Goal: Task Accomplishment & Management: Complete application form

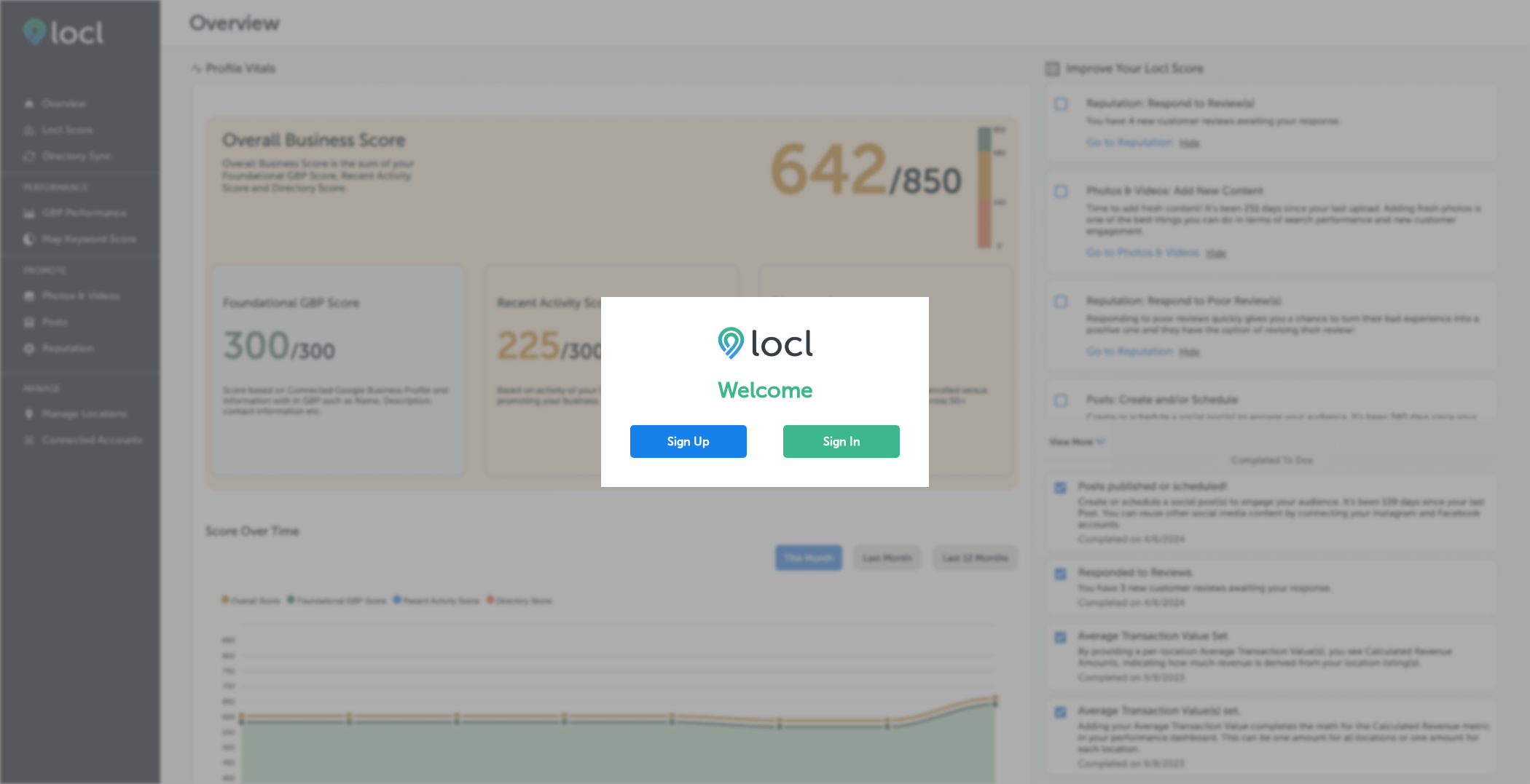
click at [719, 449] on button "Sign Up" at bounding box center [689, 442] width 117 height 33
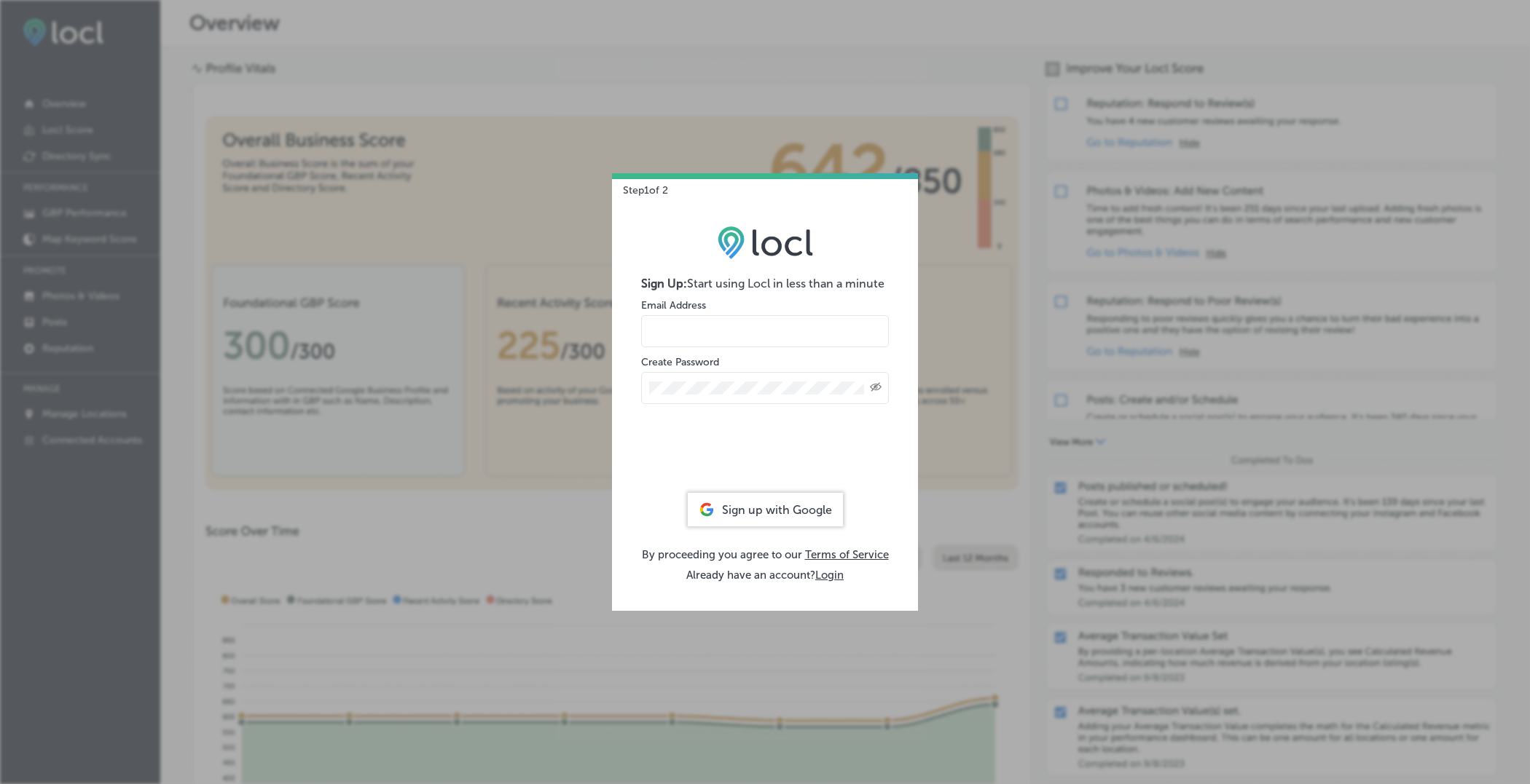
click at [728, 327] on input "email" at bounding box center [764, 331] width 248 height 32
click at [781, 327] on input "hiratahir.eketchers+test80@gmail.com" at bounding box center [764, 331] width 248 height 32
type input "hiratahir.eketchers+test81@gmail.com"
click at [876, 384] on icon "Toggle password visibility" at bounding box center [876, 388] width 12 height 9
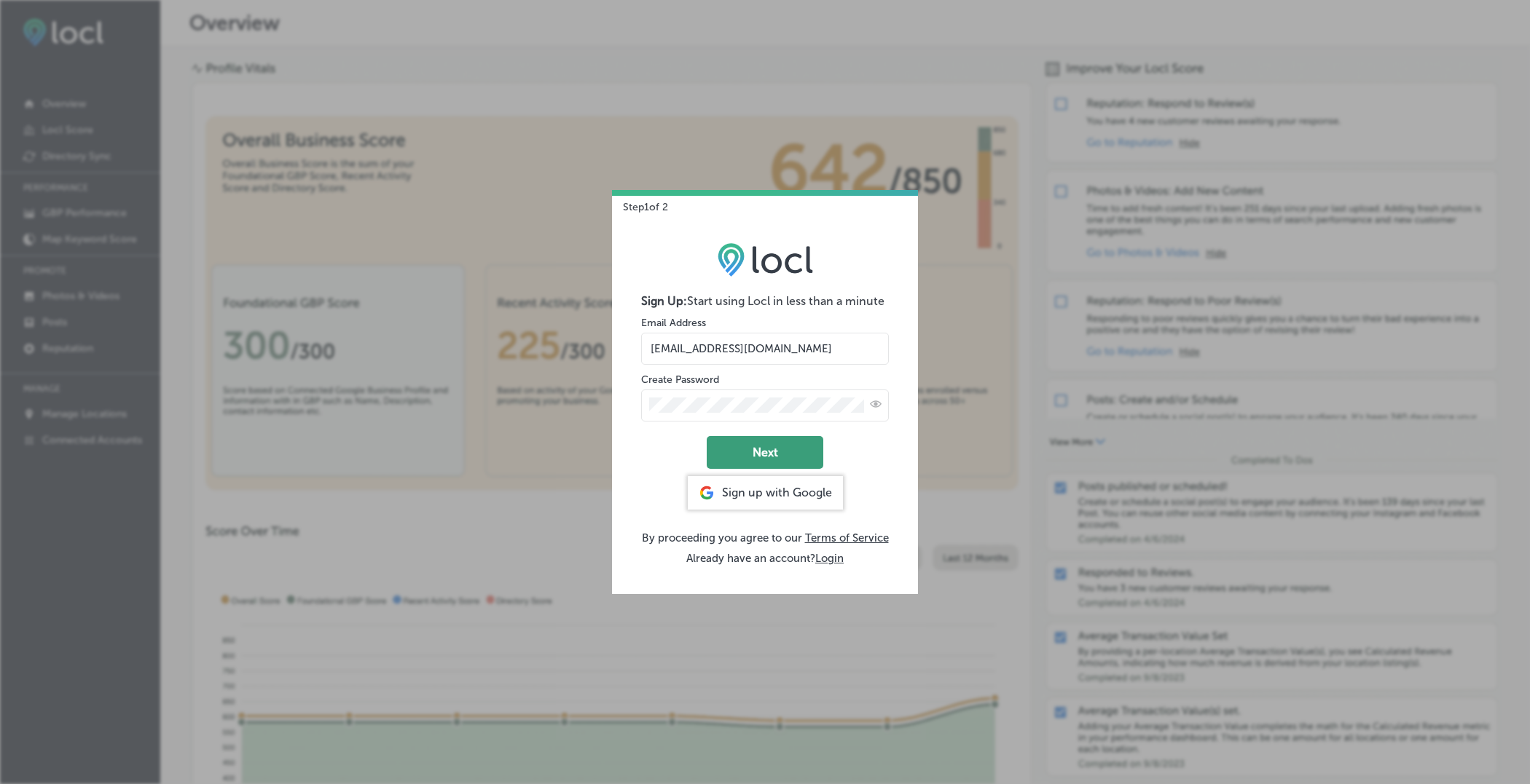
click at [769, 457] on button "Next" at bounding box center [765, 453] width 117 height 33
select select "US"
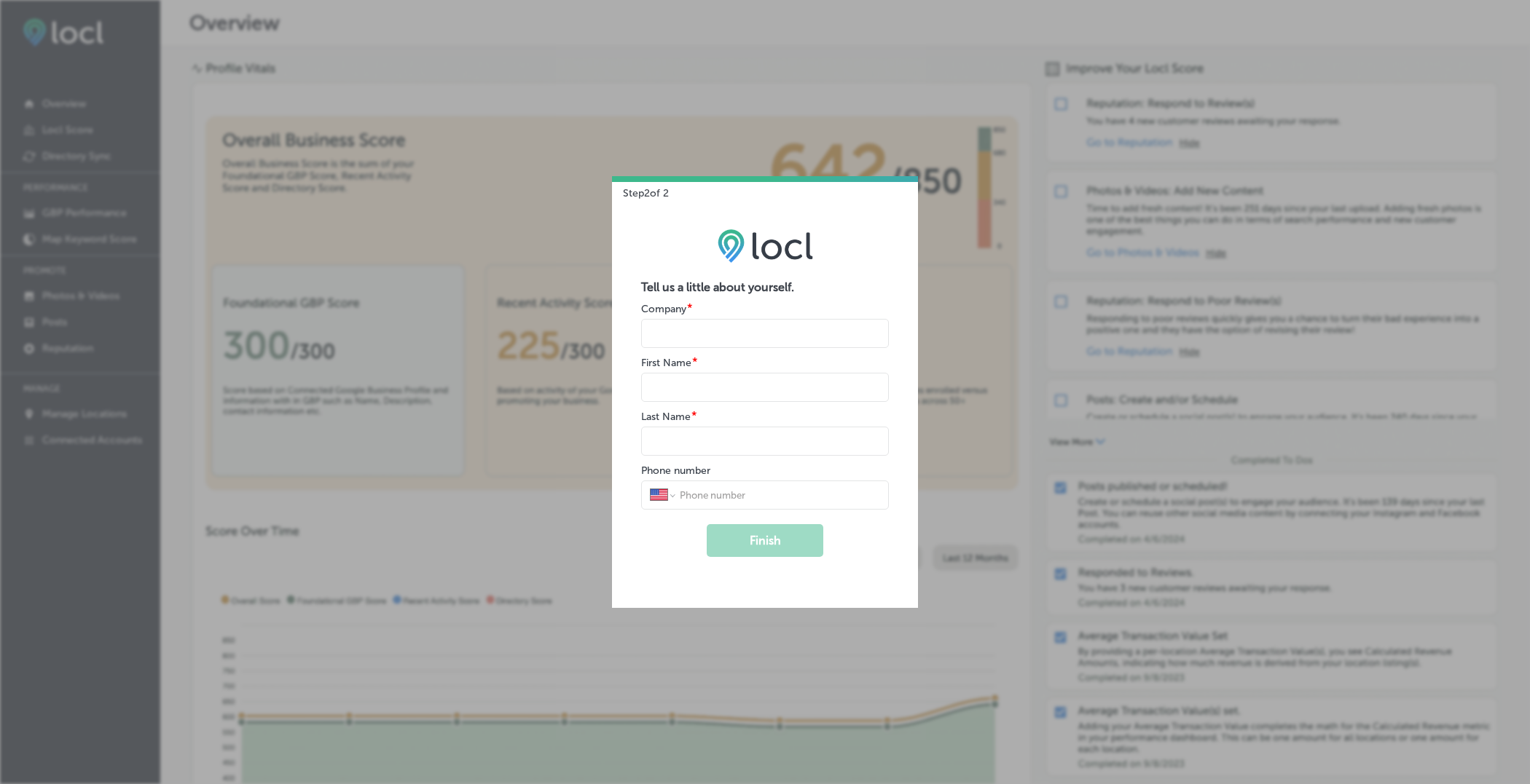
click at [726, 335] on input "name" at bounding box center [764, 333] width 248 height 29
type input "Everett Street Autoworks Mechanics"
select select "PK"
click at [802, 388] on input "name" at bounding box center [764, 387] width 248 height 29
click at [844, 331] on input "name" at bounding box center [764, 333] width 248 height 29
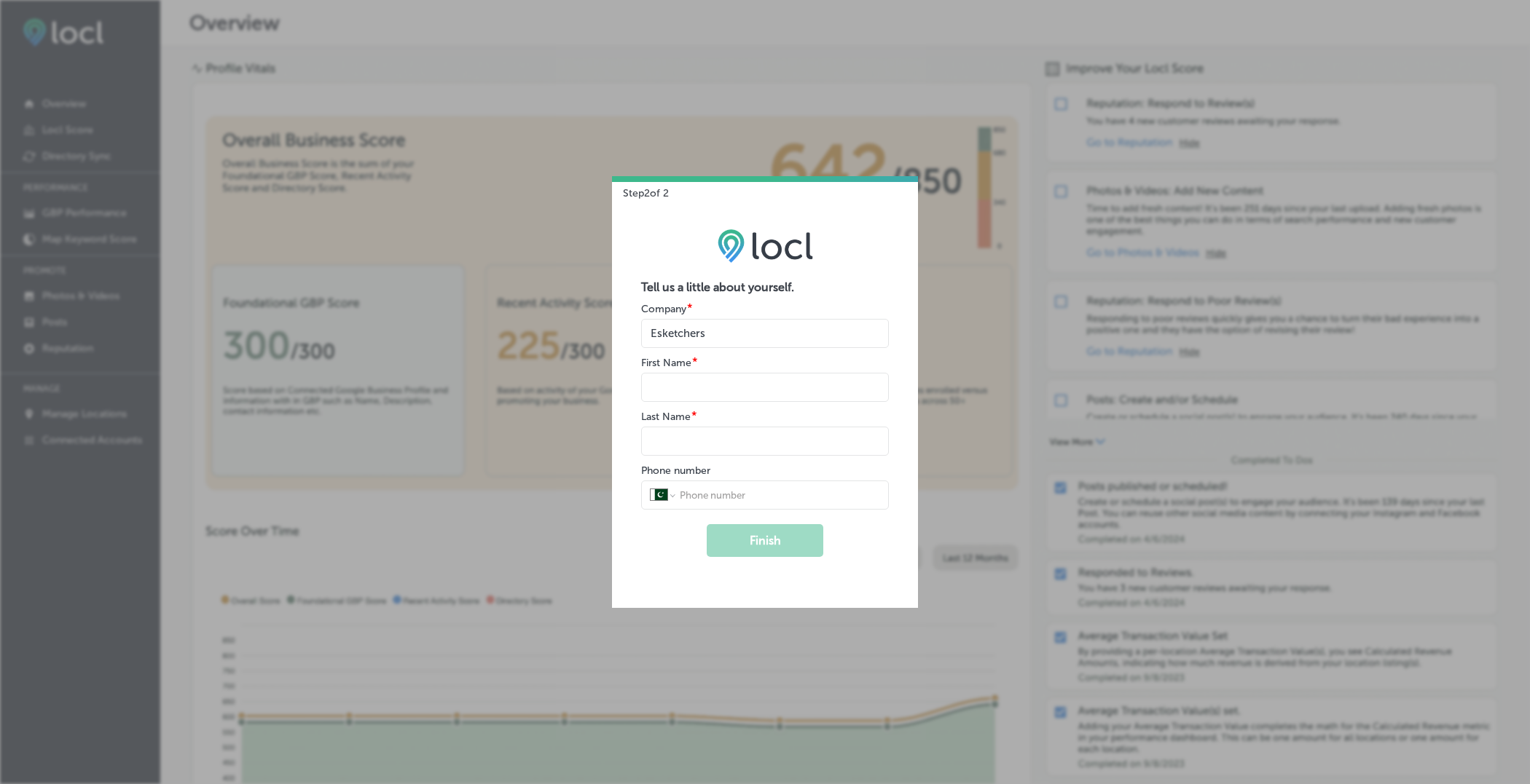
type input "Esketchers"
click at [812, 395] on input "name" at bounding box center [764, 387] width 248 height 29
type input "Hira"
click at [745, 447] on input "name" at bounding box center [764, 441] width 248 height 29
type input "Tahir"
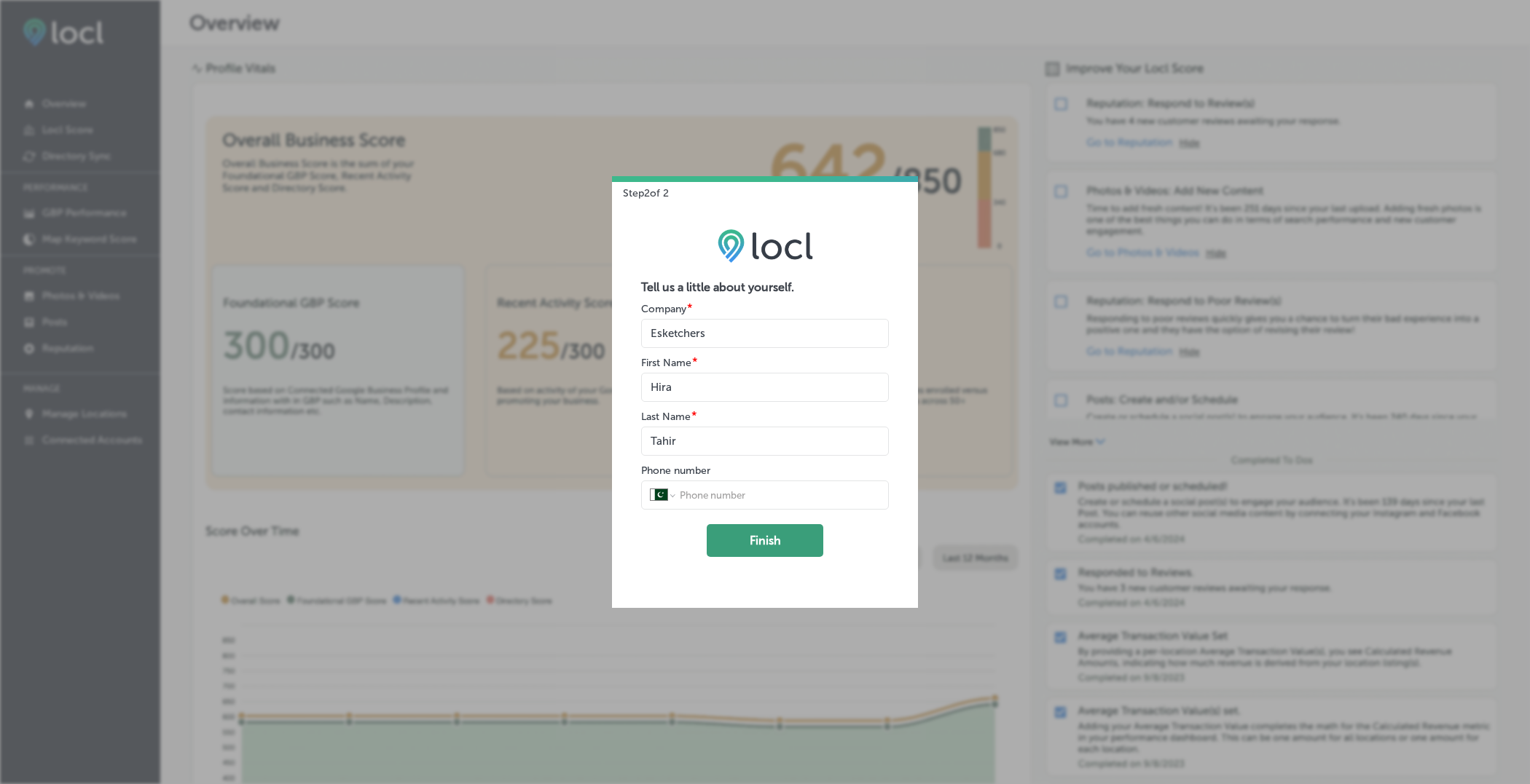
click at [754, 526] on button "Finish" at bounding box center [765, 541] width 117 height 33
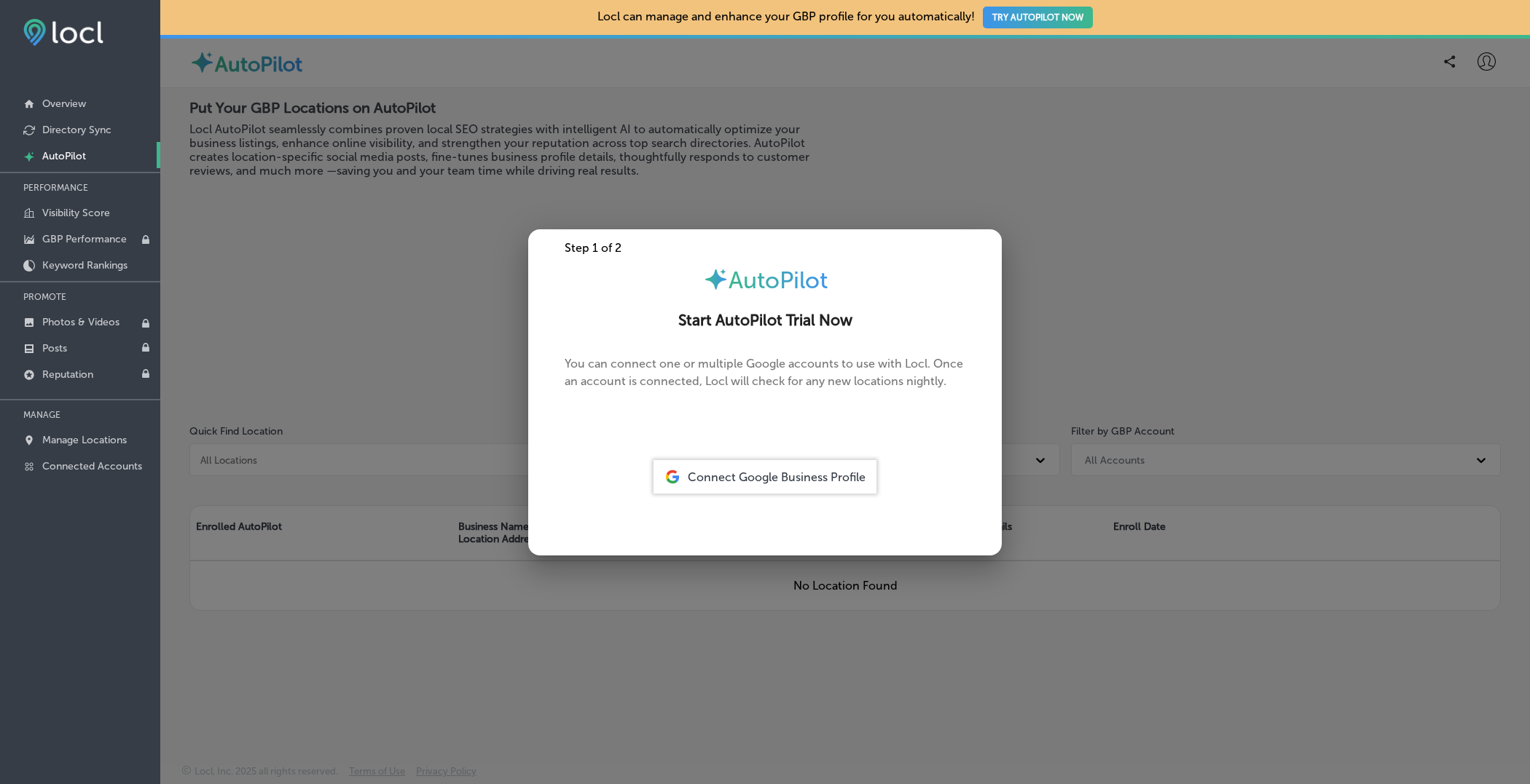
click at [747, 478] on span "Connect Google Business Profile" at bounding box center [777, 477] width 178 height 14
